Goal: Task Accomplishment & Management: Manage account settings

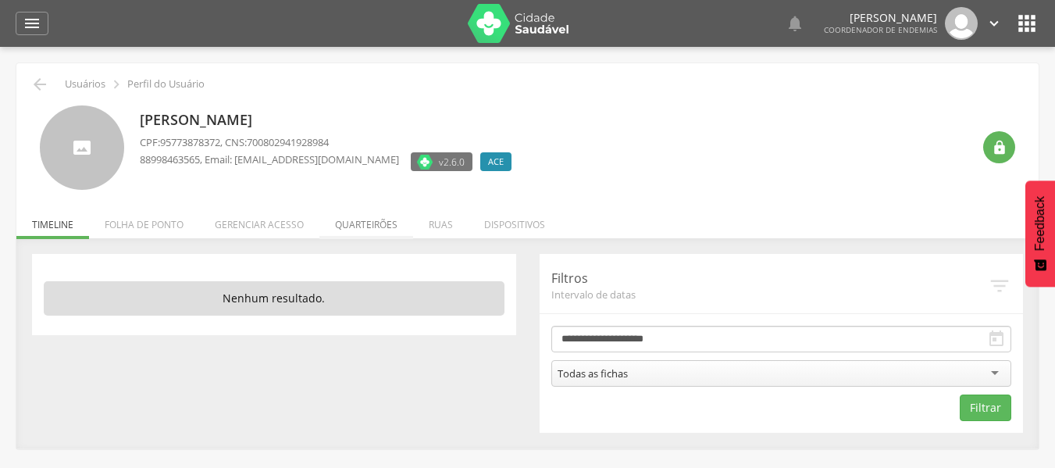
click at [358, 218] on li "Quarteirões" at bounding box center [366, 220] width 94 height 37
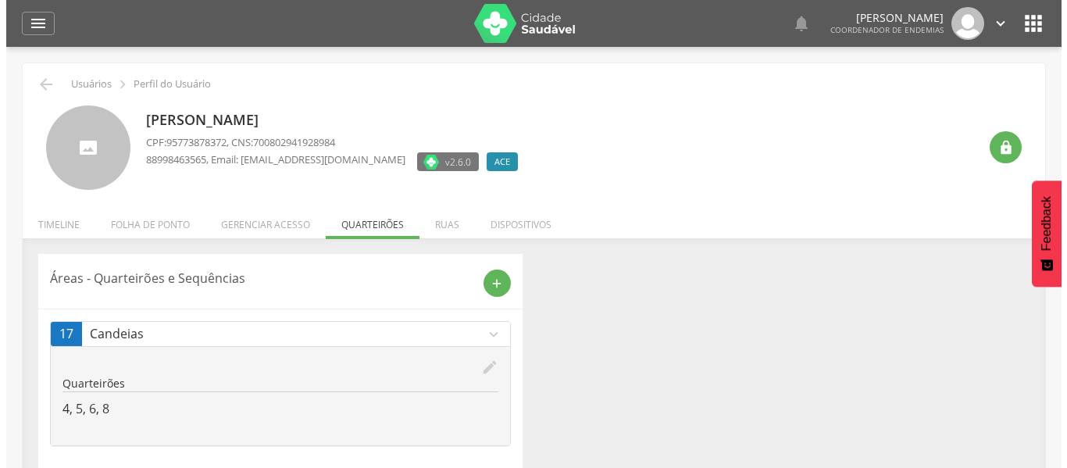
scroll to position [47, 0]
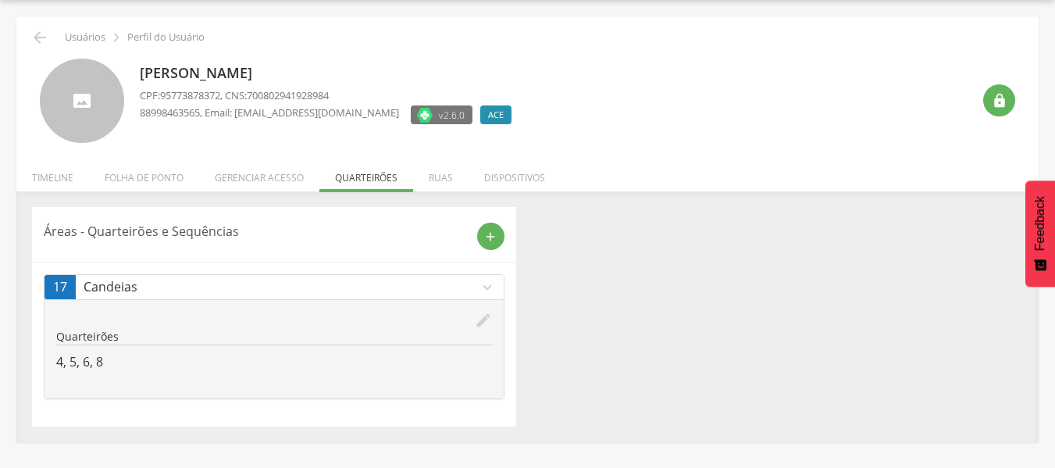
click at [482, 324] on icon "edit" at bounding box center [483, 320] width 17 height 17
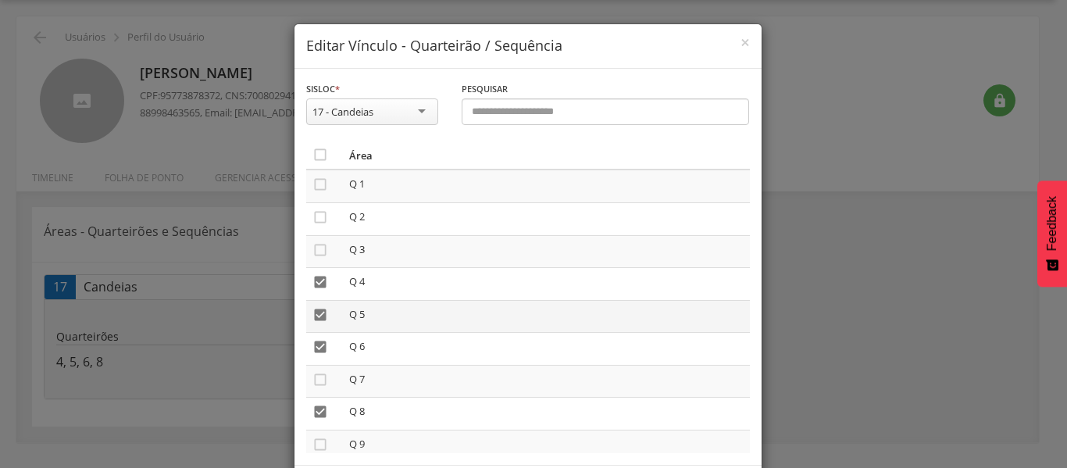
click at [312, 317] on icon "" at bounding box center [320, 315] width 16 height 16
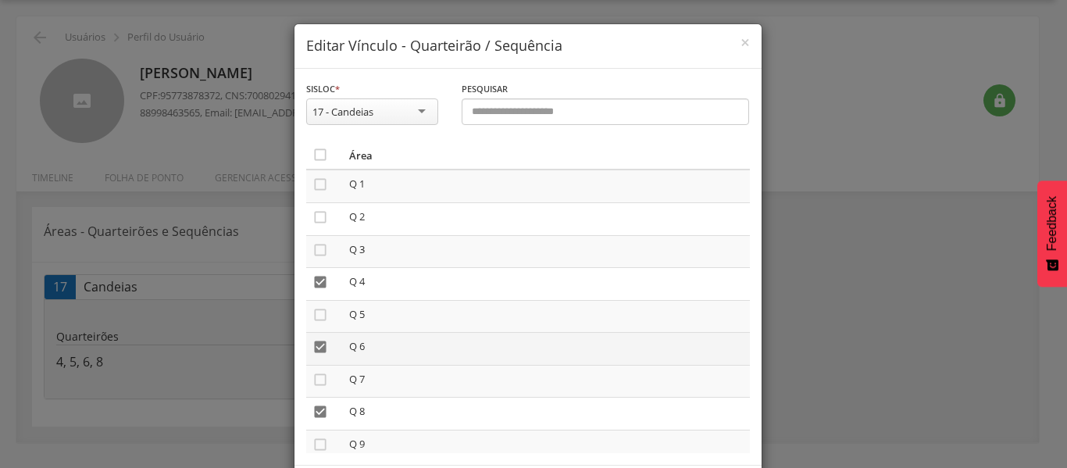
click at [316, 348] on icon "" at bounding box center [320, 347] width 16 height 16
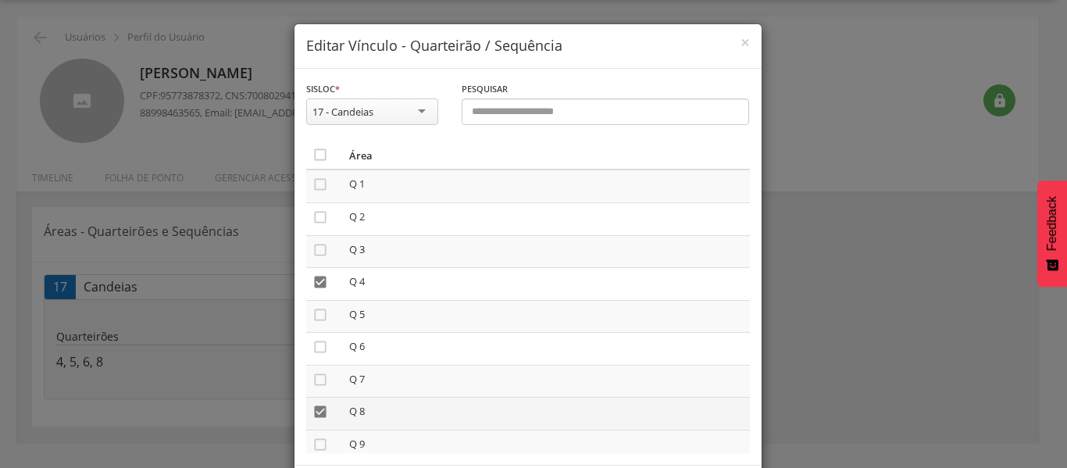
click at [314, 415] on icon "" at bounding box center [320, 412] width 16 height 16
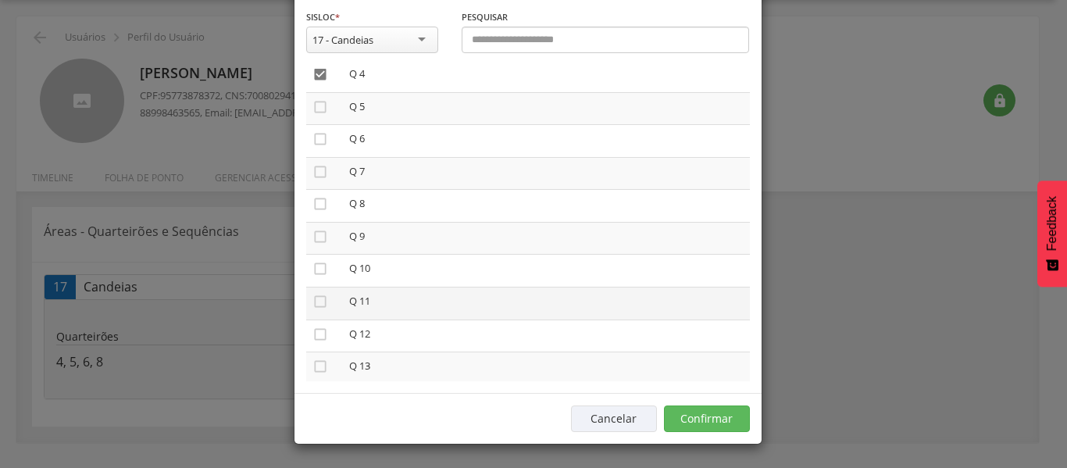
scroll to position [154, 0]
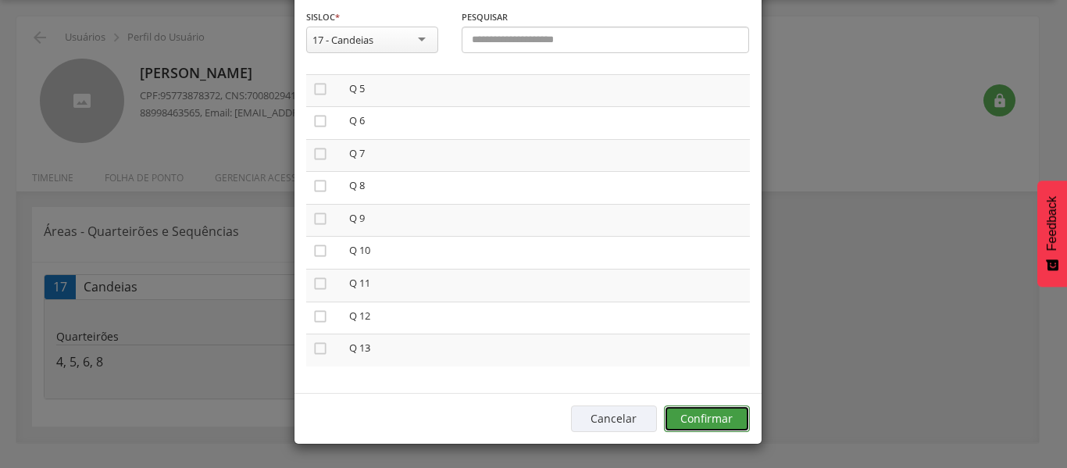
click at [690, 415] on button "Confirmar" at bounding box center [707, 418] width 86 height 27
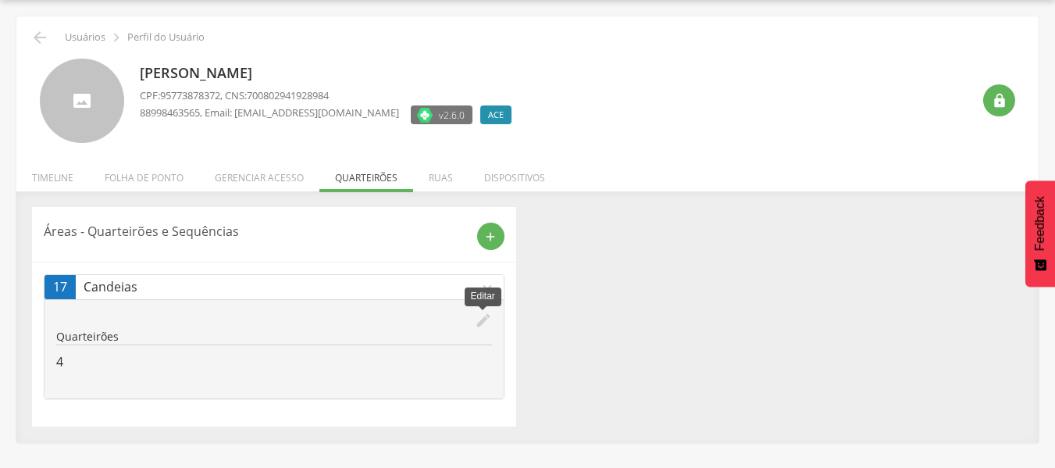
click at [480, 319] on icon "edit" at bounding box center [483, 320] width 17 height 17
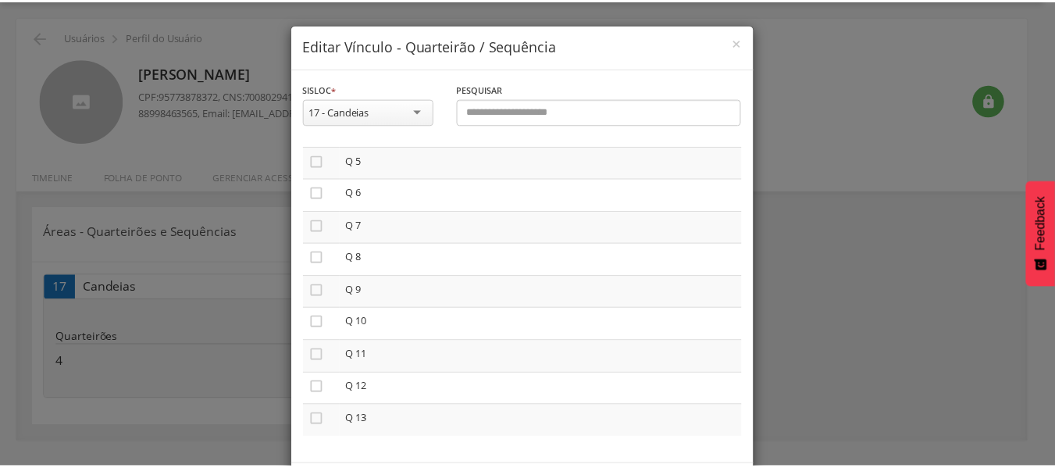
scroll to position [72, 0]
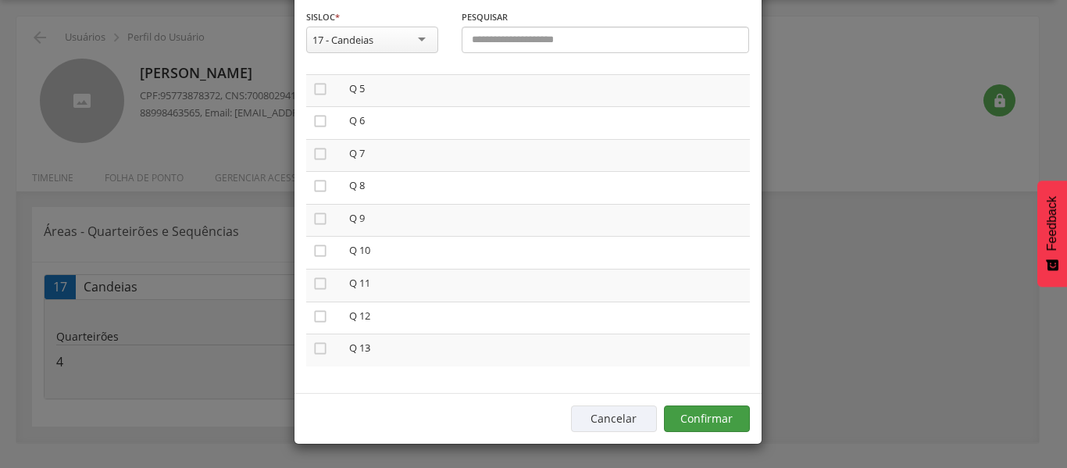
drag, startPoint x: 712, startPoint y: 435, endPoint x: 701, endPoint y: 408, distance: 28.7
click at [701, 408] on div "Cancelar Confirmar" at bounding box center [527, 418] width 467 height 51
click at [701, 408] on button "Confirmar" at bounding box center [707, 418] width 86 height 27
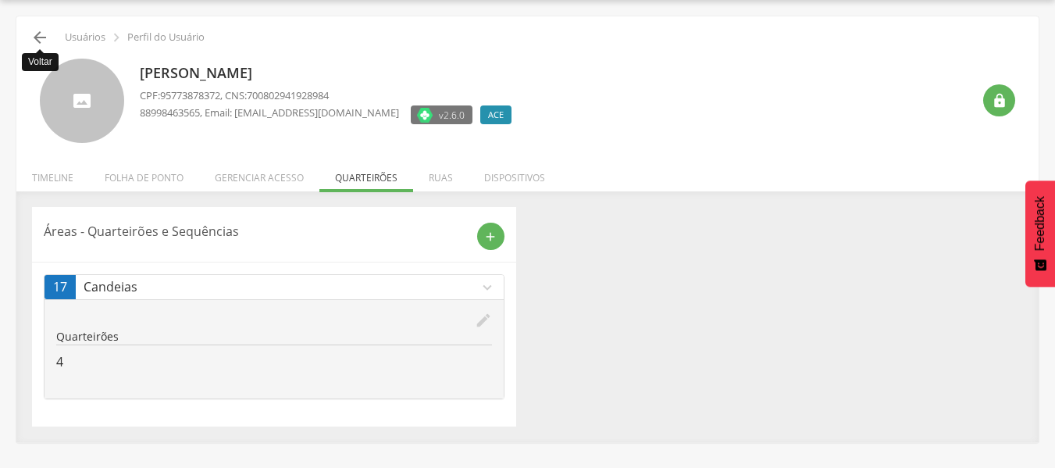
click at [37, 36] on icon "" at bounding box center [39, 37] width 19 height 19
